Goal: Navigation & Orientation: Find specific page/section

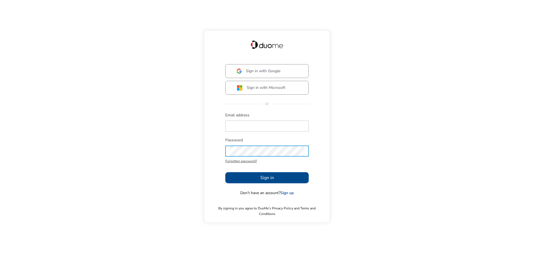
type input "[EMAIL_ADDRESS][PERSON_NAME][DOMAIN_NAME]"
click at [272, 180] on span "Sign in" at bounding box center [267, 178] width 14 height 7
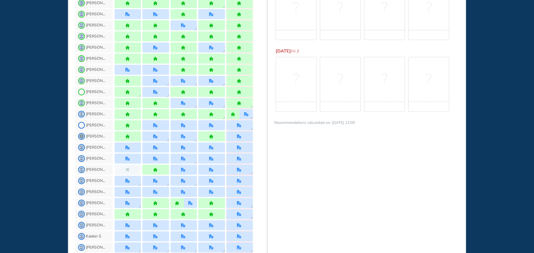
scroll to position [306, 0]
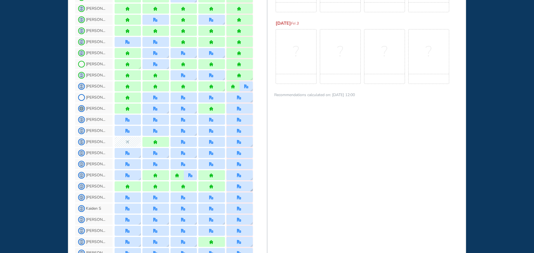
click at [234, 187] on div at bounding box center [239, 187] width 26 height 10
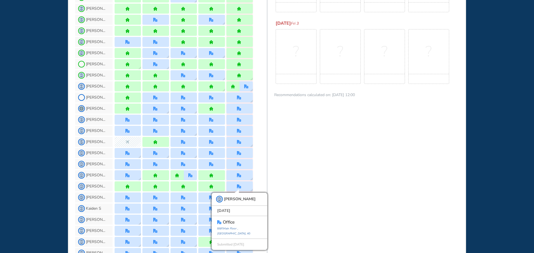
click at [26, 137] on div "WHO'S WHERE WHEN MY WORK INITIATIVES 99 DF New! NOTIFICATIONS All Location Task…" at bounding box center [267, 126] width 534 height 253
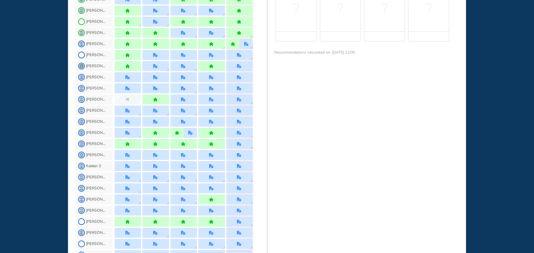
scroll to position [361, 0]
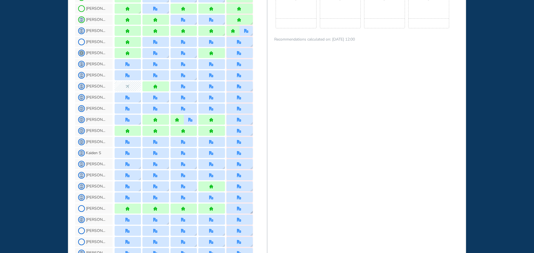
click at [241, 209] on div at bounding box center [239, 209] width 5 height 4
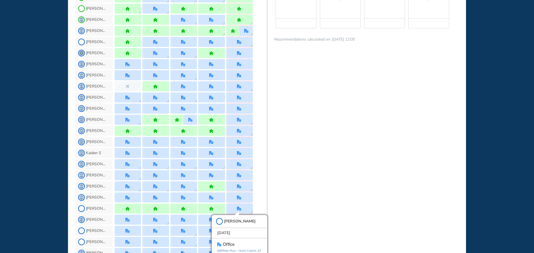
scroll to position [375, 0]
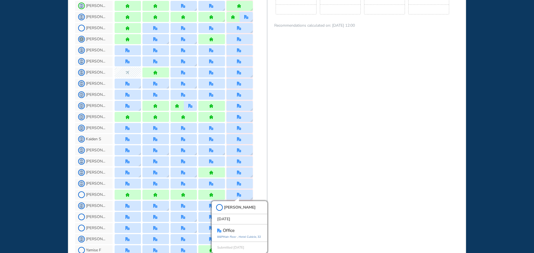
click at [46, 133] on div "WHO'S WHERE WHEN MY WORK INITIATIVES 99 DF New! NOTIFICATIONS All Location Task…" at bounding box center [267, 126] width 534 height 253
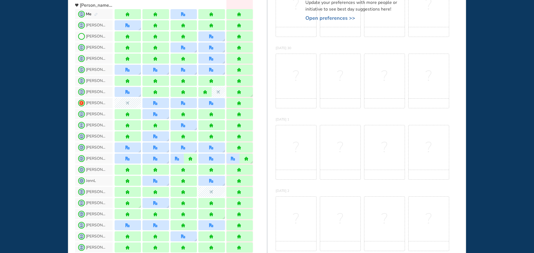
scroll to position [0, 0]
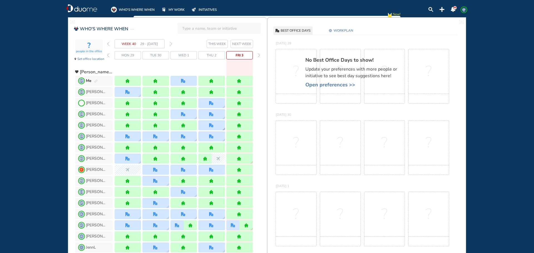
click at [212, 125] on img "office" at bounding box center [211, 125] width 4 height 4
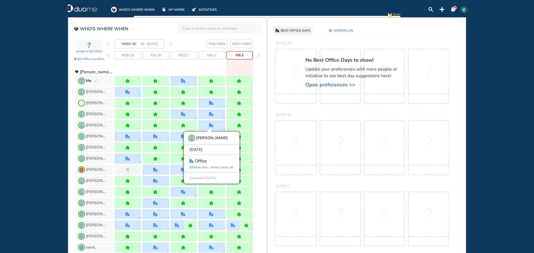
click at [24, 113] on div "WHO'S WHERE WHEN MY WORK INITIATIVES 99 DF New! NOTIFICATIONS All Location Task…" at bounding box center [267, 126] width 534 height 253
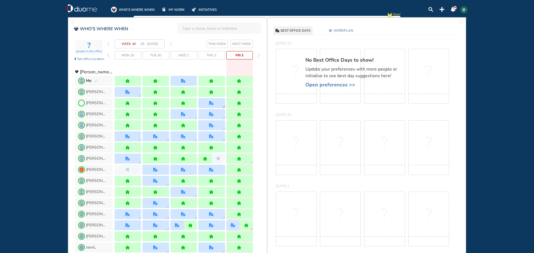
click at [211, 104] on img "office" at bounding box center [211, 103] width 4 height 4
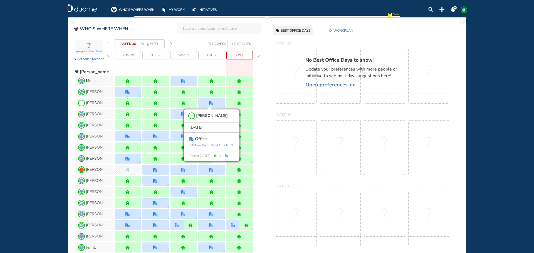
click at [17, 111] on div "WHO'S WHERE WHEN MY WORK INITIATIVES 99 DF New! NOTIFICATIONS All Location Task…" at bounding box center [267, 126] width 534 height 253
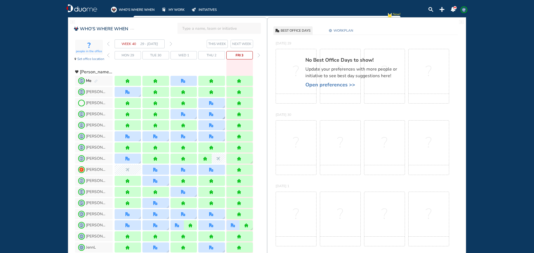
click at [215, 115] on div at bounding box center [211, 114] width 26 height 10
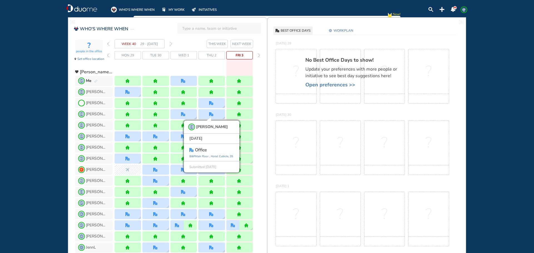
click at [1, 136] on div "WHO'S WHERE WHEN MY WORK INITIATIVES 99 DF New! NOTIFICATIONS All Location Task…" at bounding box center [267, 126] width 534 height 253
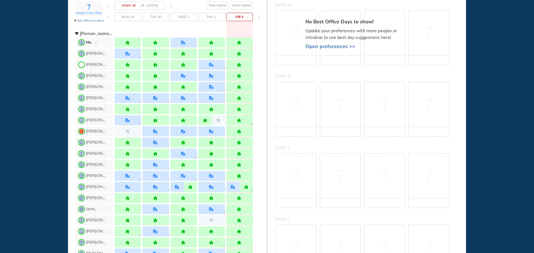
scroll to position [56, 0]
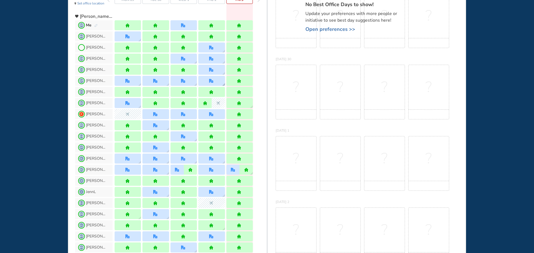
click at [214, 78] on div at bounding box center [211, 81] width 26 height 10
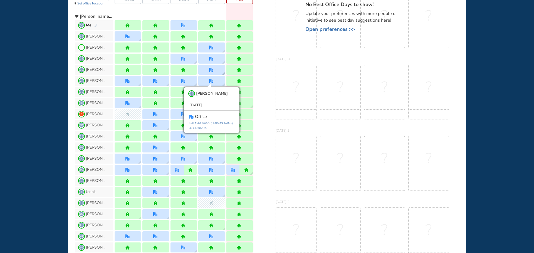
click at [214, 73] on div at bounding box center [211, 70] width 26 height 10
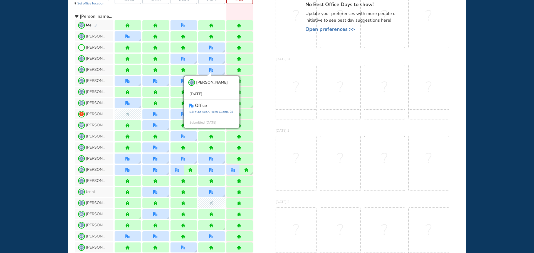
click at [0, 97] on div "WHO'S WHERE WHEN MY WORK INITIATIVES 99 DF New! NOTIFICATIONS All Location Task…" at bounding box center [267, 126] width 534 height 253
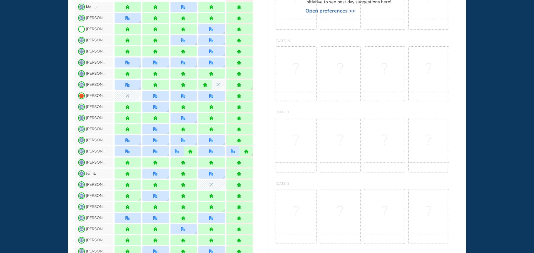
scroll to position [83, 0]
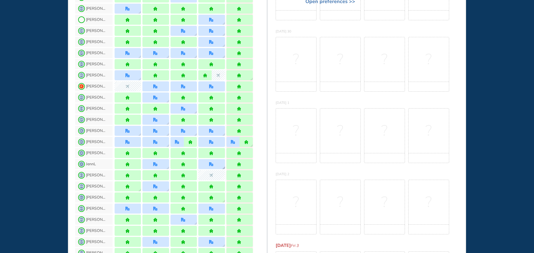
click at [212, 167] on div at bounding box center [211, 164] width 26 height 10
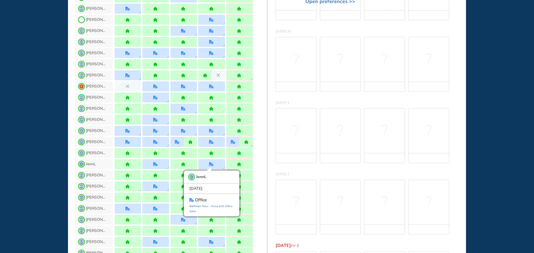
drag, startPoint x: 38, startPoint y: 140, endPoint x: 42, endPoint y: 140, distance: 4.7
click at [38, 140] on div "WHO'S WHERE WHEN MY WORK INITIATIVES 99 DF New! NOTIFICATIONS All Location Task…" at bounding box center [267, 126] width 534 height 253
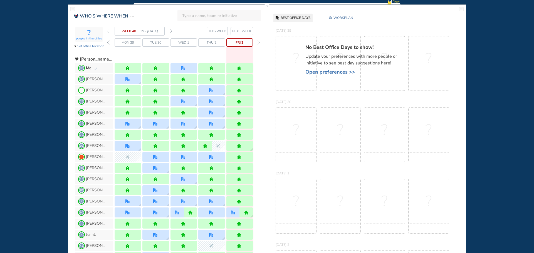
scroll to position [0, 0]
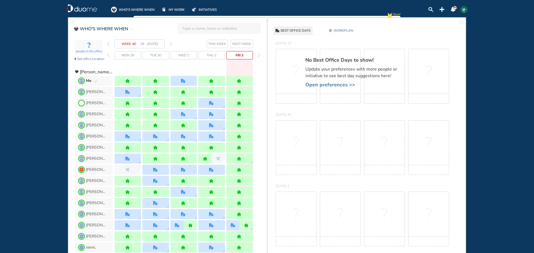
click at [172, 44] on img "forward week" at bounding box center [171, 44] width 3 height 4
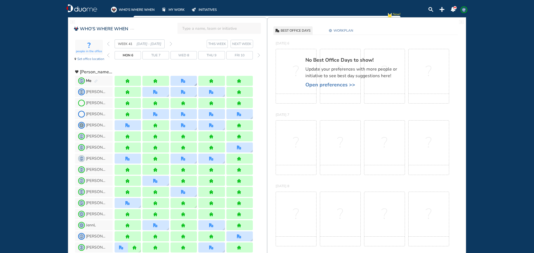
click at [185, 81] on img "office" at bounding box center [183, 81] width 4 height 4
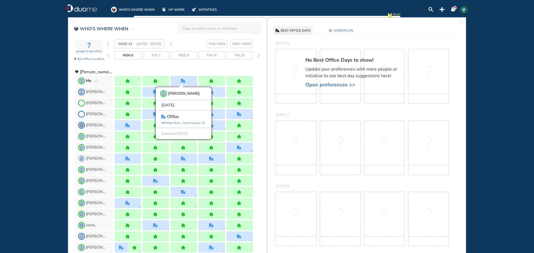
click at [5, 106] on div "WHO'S WHERE WHEN MY WORK INITIATIVES 99 DF New! NOTIFICATIONS All Location Task…" at bounding box center [267, 126] width 534 height 253
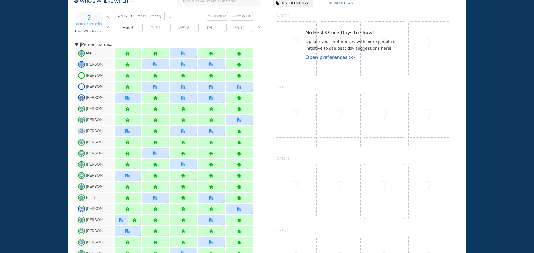
scroll to position [28, 0]
click at [239, 122] on img "office" at bounding box center [239, 120] width 4 height 4
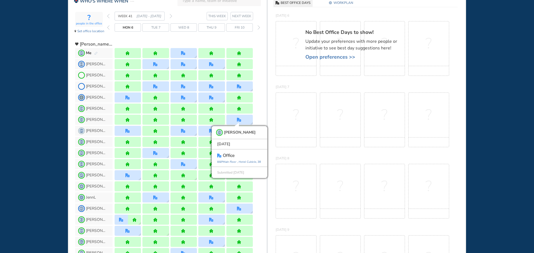
click at [31, 113] on div "WHO'S WHERE WHEN MY WORK INITIATIVES 99 DF New! NOTIFICATIONS All Location Task…" at bounding box center [267, 126] width 534 height 253
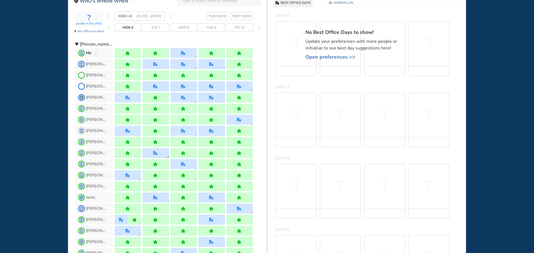
scroll to position [56, 0]
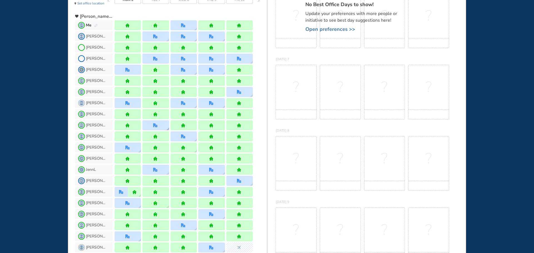
click at [157, 127] on div at bounding box center [155, 125] width 5 height 4
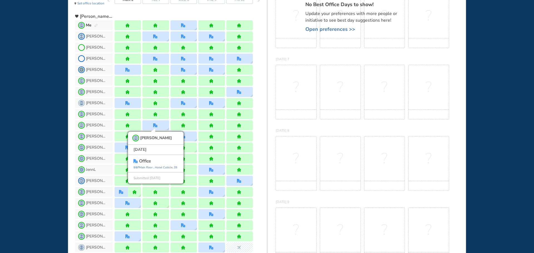
click at [48, 133] on div "WHO'S WHERE WHEN MY WORK INITIATIVES 99 DF New! NOTIFICATIONS All Location Task…" at bounding box center [267, 126] width 534 height 253
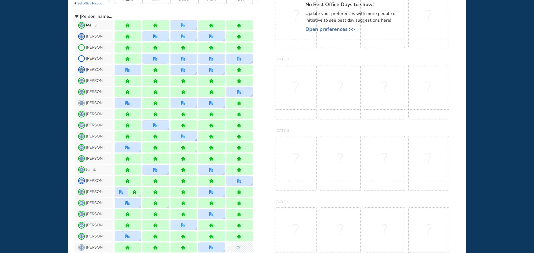
click at [182, 139] on div at bounding box center [183, 137] width 26 height 10
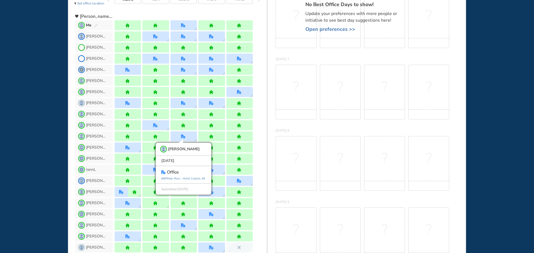
click at [46, 139] on div "WHO'S WHERE WHEN MY WORK INITIATIVES 99 DF New! NOTIFICATIONS All Location Task…" at bounding box center [267, 126] width 534 height 253
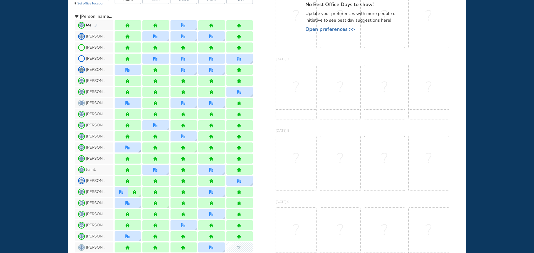
click at [130, 149] on div at bounding box center [128, 148] width 26 height 10
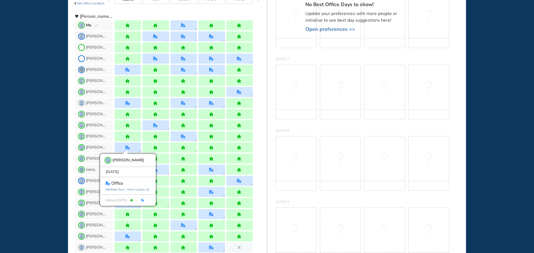
click at [51, 142] on div "WHO'S WHERE WHEN MY WORK INITIATIVES 99 DF New! NOTIFICATIONS All Location Task…" at bounding box center [267, 126] width 534 height 253
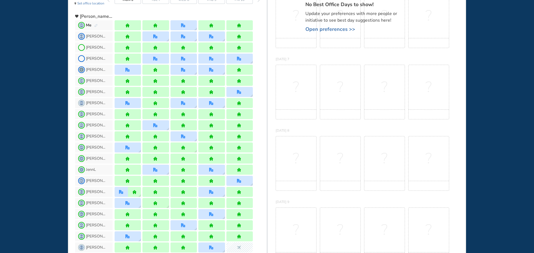
click at [158, 175] on div at bounding box center [183, 180] width 141 height 11
click at [160, 170] on div at bounding box center [155, 170] width 26 height 10
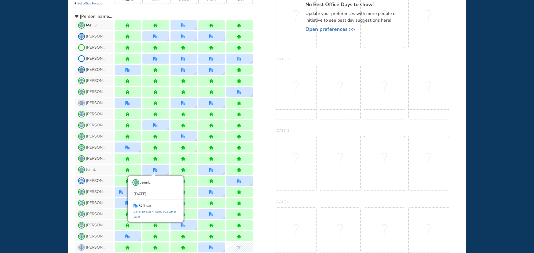
click at [40, 164] on div "WHO'S WHERE WHEN MY WORK INITIATIVES 99 DF New! NOTIFICATIONS All Location Task…" at bounding box center [267, 126] width 534 height 253
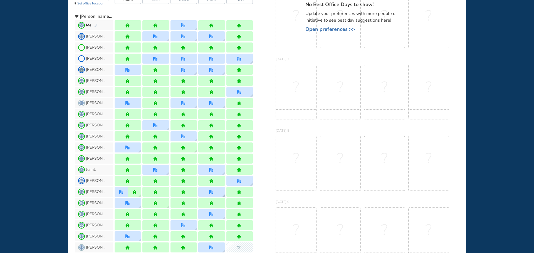
scroll to position [83, 0]
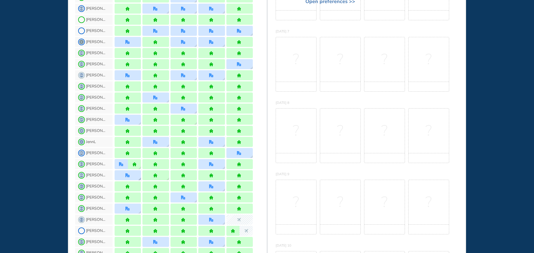
click at [131, 178] on div at bounding box center [128, 175] width 26 height 10
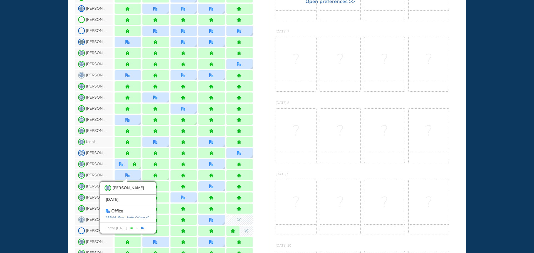
click at [26, 157] on div "WHO'S WHERE WHEN MY WORK INITIATIVES 99 DF New! NOTIFICATIONS All Location Task…" at bounding box center [267, 126] width 534 height 253
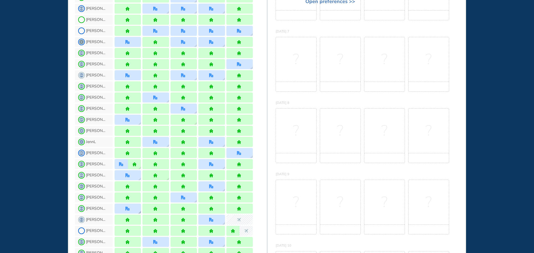
click at [131, 210] on div at bounding box center [128, 209] width 26 height 10
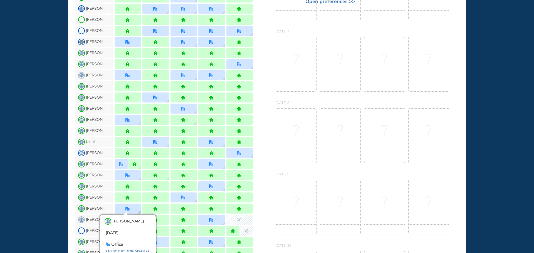
scroll to position [97, 0]
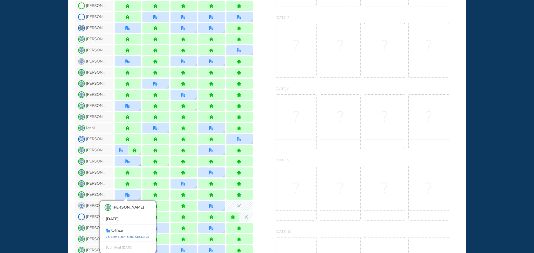
click at [131, 163] on div at bounding box center [128, 162] width 26 height 10
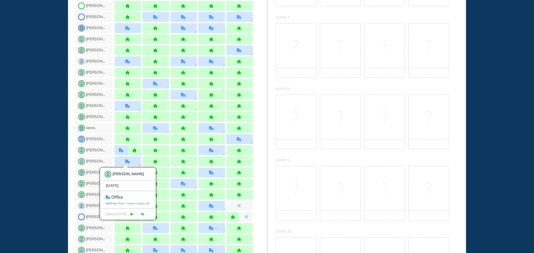
click at [7, 164] on div "WHO'S WHERE WHEN MY WORK INITIATIVES 99 DF New! NOTIFICATIONS All Location Task…" at bounding box center [267, 126] width 534 height 253
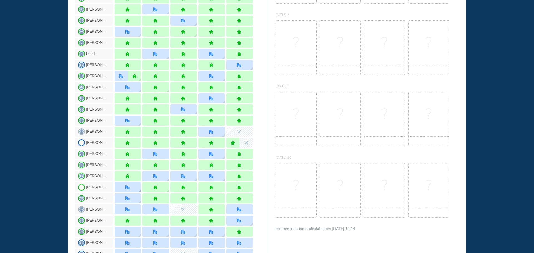
scroll to position [181, 0]
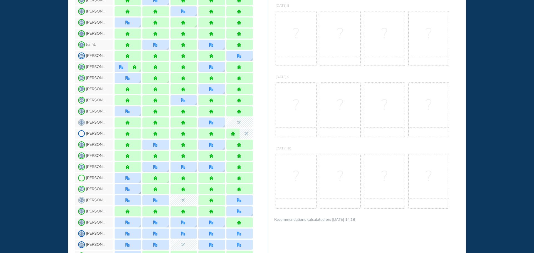
click at [130, 189] on div at bounding box center [127, 189] width 5 height 4
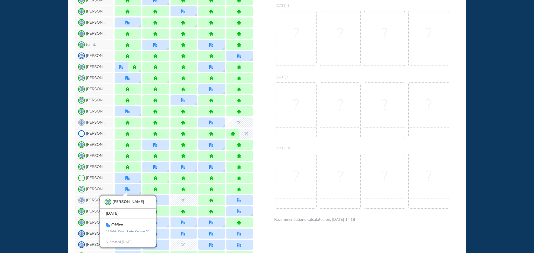
click at [43, 192] on div "WHO'S WHERE WHEN MY WORK INITIATIVES 99 DF New! NOTIFICATIONS All Location Task…" at bounding box center [267, 126] width 534 height 253
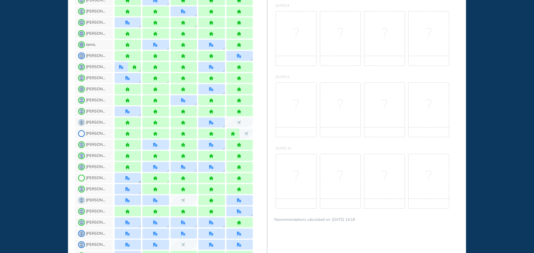
click at [132, 179] on div at bounding box center [128, 178] width 26 height 10
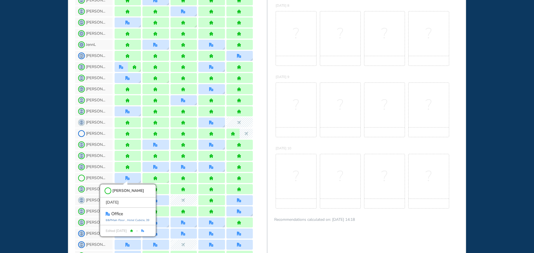
click at [2, 173] on div "WHO'S WHERE WHEN MY WORK INITIATIVES 99 DF New! NOTIFICATIONS All Location Task…" at bounding box center [267, 126] width 534 height 253
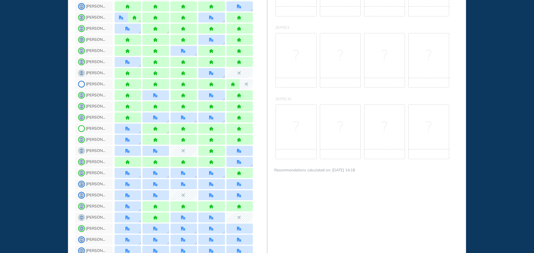
scroll to position [236, 0]
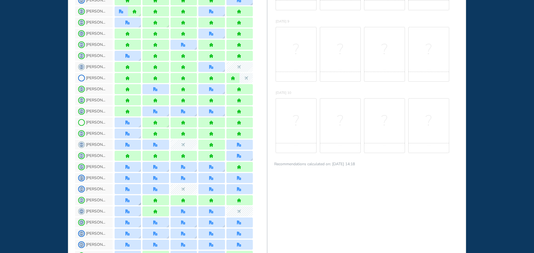
click at [133, 203] on div at bounding box center [128, 200] width 26 height 10
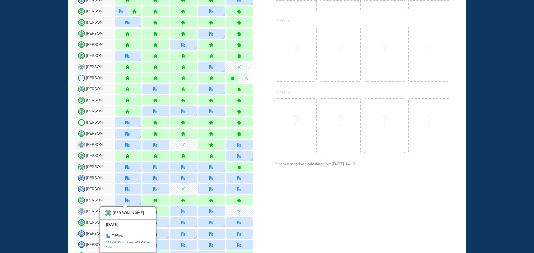
scroll to position [247, 0]
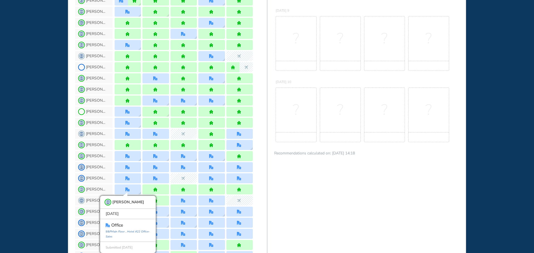
click at [17, 180] on div "WHO'S WHERE WHEN MY WORK INITIATIVES 99 DF New! NOTIFICATIONS All Location Task…" at bounding box center [267, 126] width 534 height 253
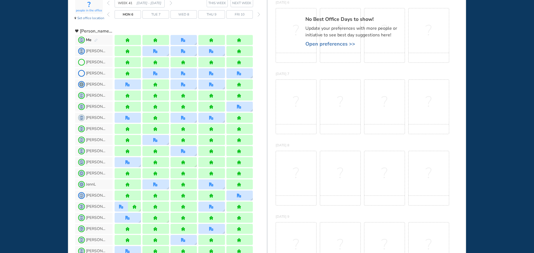
scroll to position [0, 0]
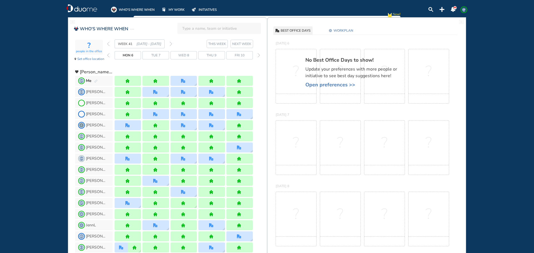
click at [130, 128] on div at bounding box center [128, 125] width 26 height 10
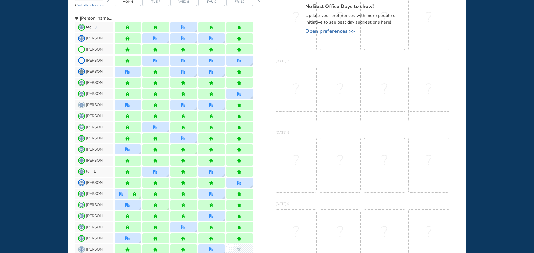
scroll to position [56, 0]
